Goal: Task Accomplishment & Management: Complete application form

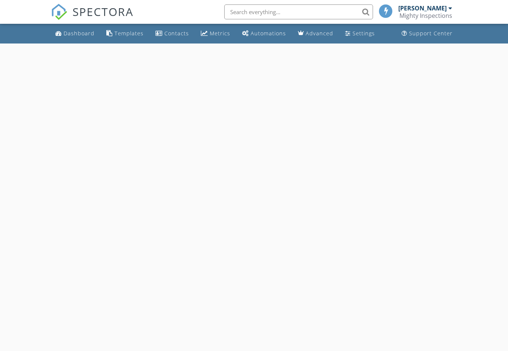
select select "7"
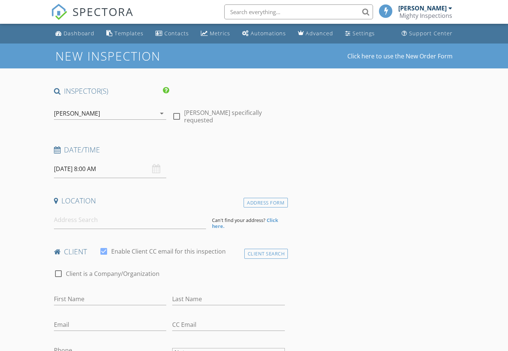
click at [72, 166] on input "[DATE] 8:00 AM" at bounding box center [110, 169] width 113 height 18
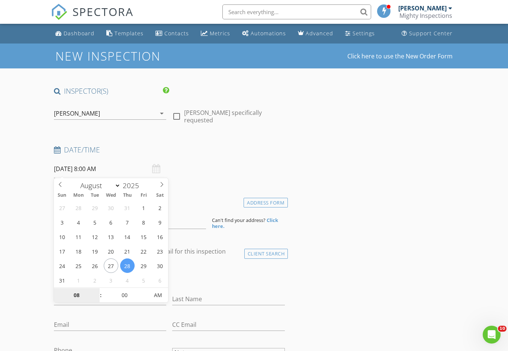
type input "08/26/2025 8:00 AM"
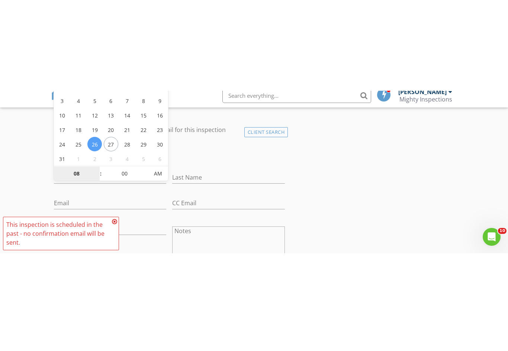
scroll to position [213, 0]
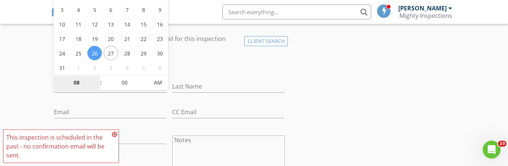
click at [80, 83] on input "08" at bounding box center [77, 82] width 46 height 15
type input "02"
type input "[DATE] 2:00 PM"
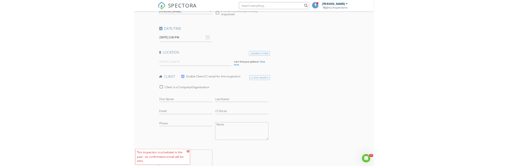
scroll to position [88, 0]
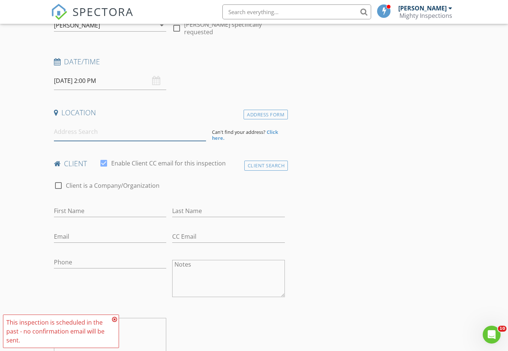
click at [170, 127] on input at bounding box center [130, 132] width 152 height 18
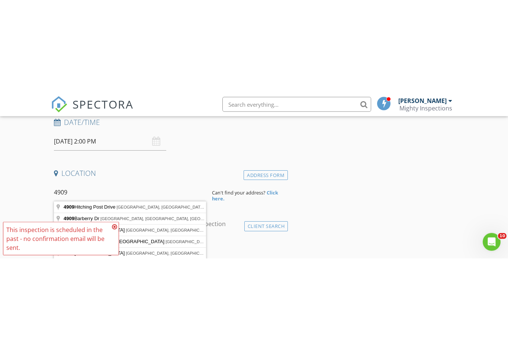
scroll to position [120, 0]
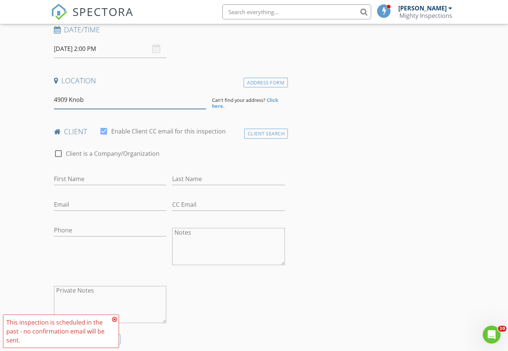
click at [93, 103] on input "4909 Knob" at bounding box center [130, 100] width 152 height 18
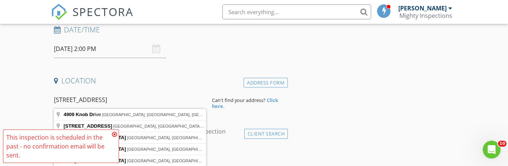
type input "4909 Knob Drive, Fort Worth, TX, USA"
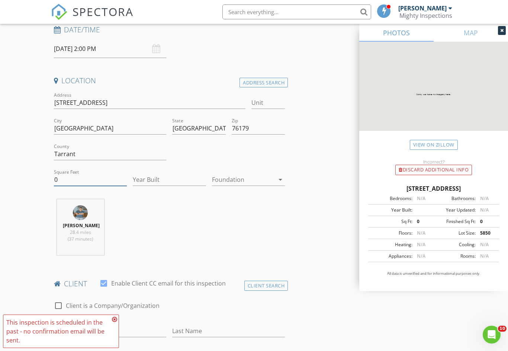
click at [77, 178] on input "0" at bounding box center [90, 180] width 73 height 12
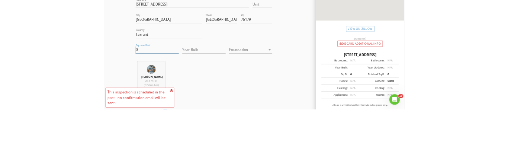
scroll to position [216, 0]
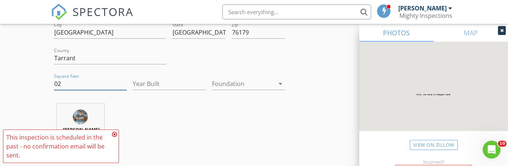
type input "0"
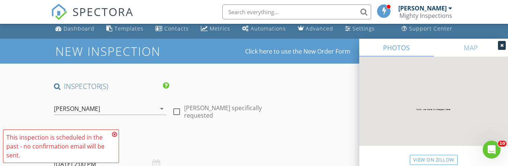
scroll to position [4, 0]
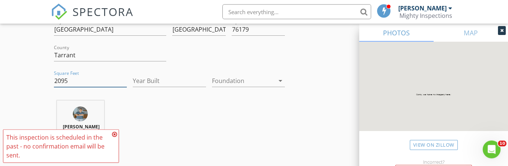
type input "2095"
click at [181, 85] on input "Year Built" at bounding box center [169, 81] width 73 height 12
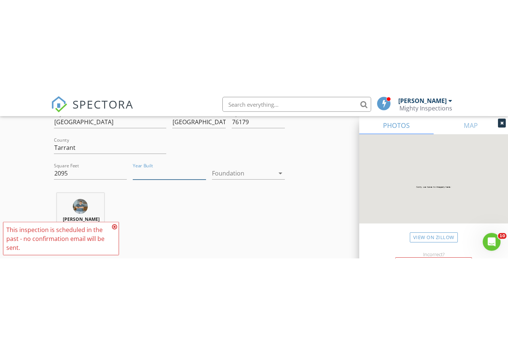
scroll to position [219, 0]
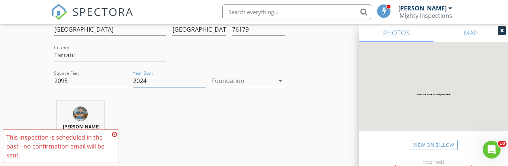
type input "2024"
click at [262, 85] on div at bounding box center [243, 81] width 62 height 12
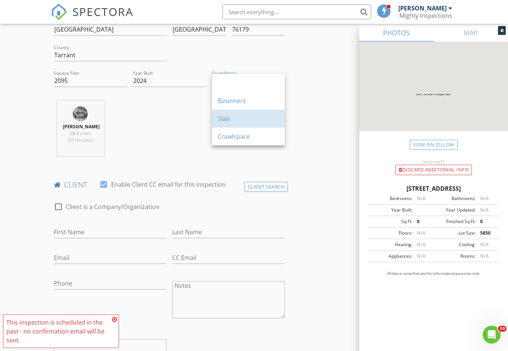
click at [226, 122] on div "Slab" at bounding box center [248, 118] width 61 height 9
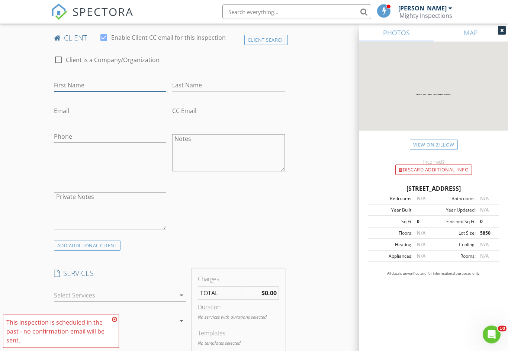
click at [64, 92] on input "First Name" at bounding box center [110, 86] width 113 height 12
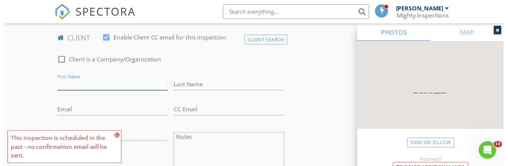
scroll to position [366, 0]
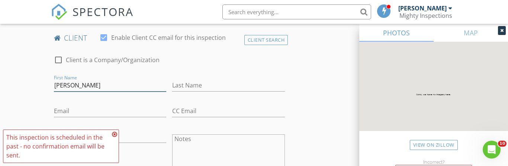
type input "[PERSON_NAME]"
click at [251, 91] on input "Last Name" at bounding box center [228, 85] width 113 height 12
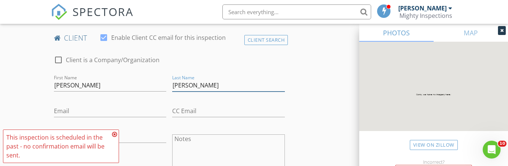
type input "[PERSON_NAME]"
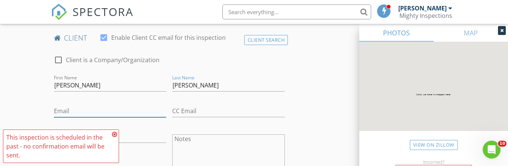
click at [64, 117] on input "Email" at bounding box center [110, 111] width 113 height 12
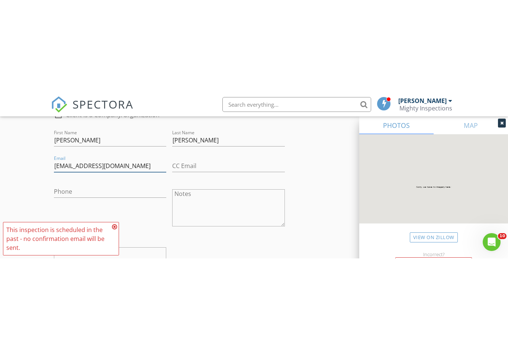
scroll to position [409, 0]
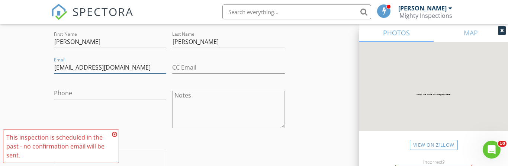
type input "Liablebalance@gmail.com"
click at [69, 99] on input "Phone" at bounding box center [110, 93] width 113 height 12
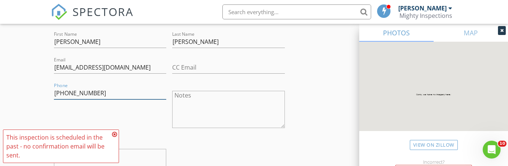
type input "[PHONE_NUMBER]"
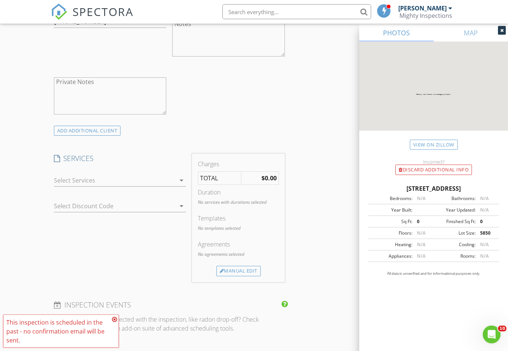
scroll to position [481, 0]
click at [68, 182] on div at bounding box center [115, 180] width 122 height 12
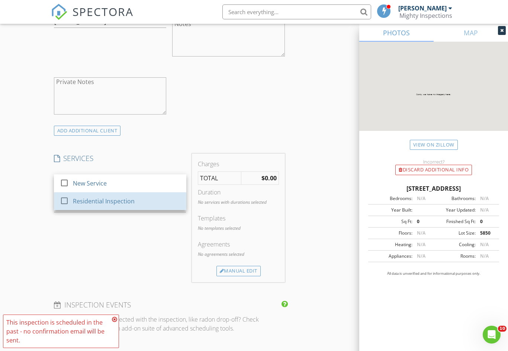
click at [65, 201] on div at bounding box center [64, 200] width 13 height 13
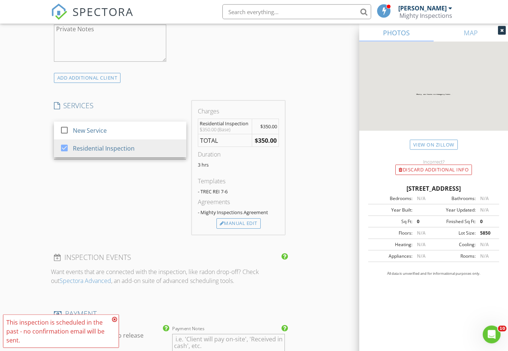
scroll to position [537, 0]
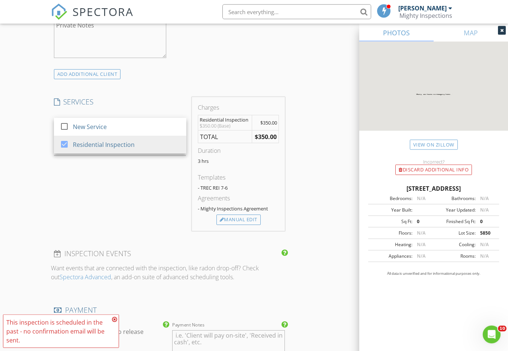
click at [251, 225] on div "Manual Edit" at bounding box center [238, 220] width 44 height 10
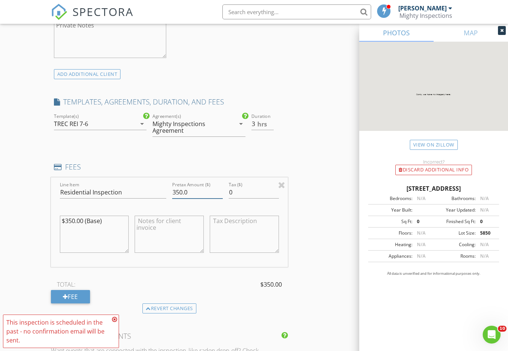
click at [208, 197] on input "350.0" at bounding box center [197, 192] width 50 height 12
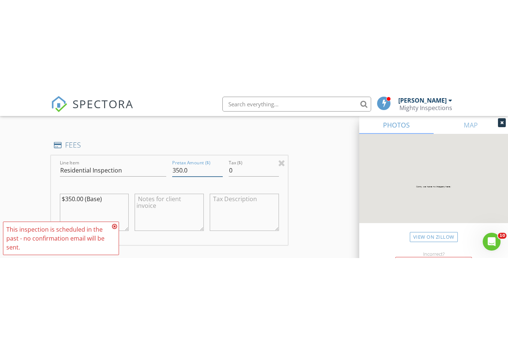
scroll to position [651, 0]
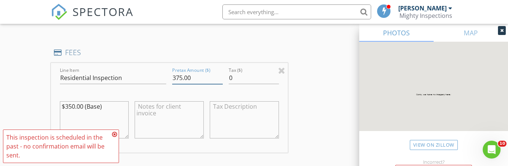
type input "375.00"
click at [75, 110] on textarea "$350.00 (Base)" at bounding box center [94, 119] width 69 height 37
type textarea "$375.00 (Base)"
click at [335, 117] on div "INSPECTOR(S) check_box Omar Fernandez PRIMARY Omar Fernandez arrow_drop_down ch…" at bounding box center [254, 88] width 406 height 1306
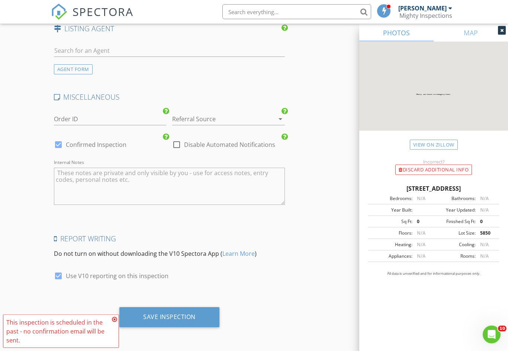
scroll to position [1063, 0]
click at [202, 320] on div "Save Inspection" at bounding box center [169, 317] width 100 height 20
